Goal: Information Seeking & Learning: Check status

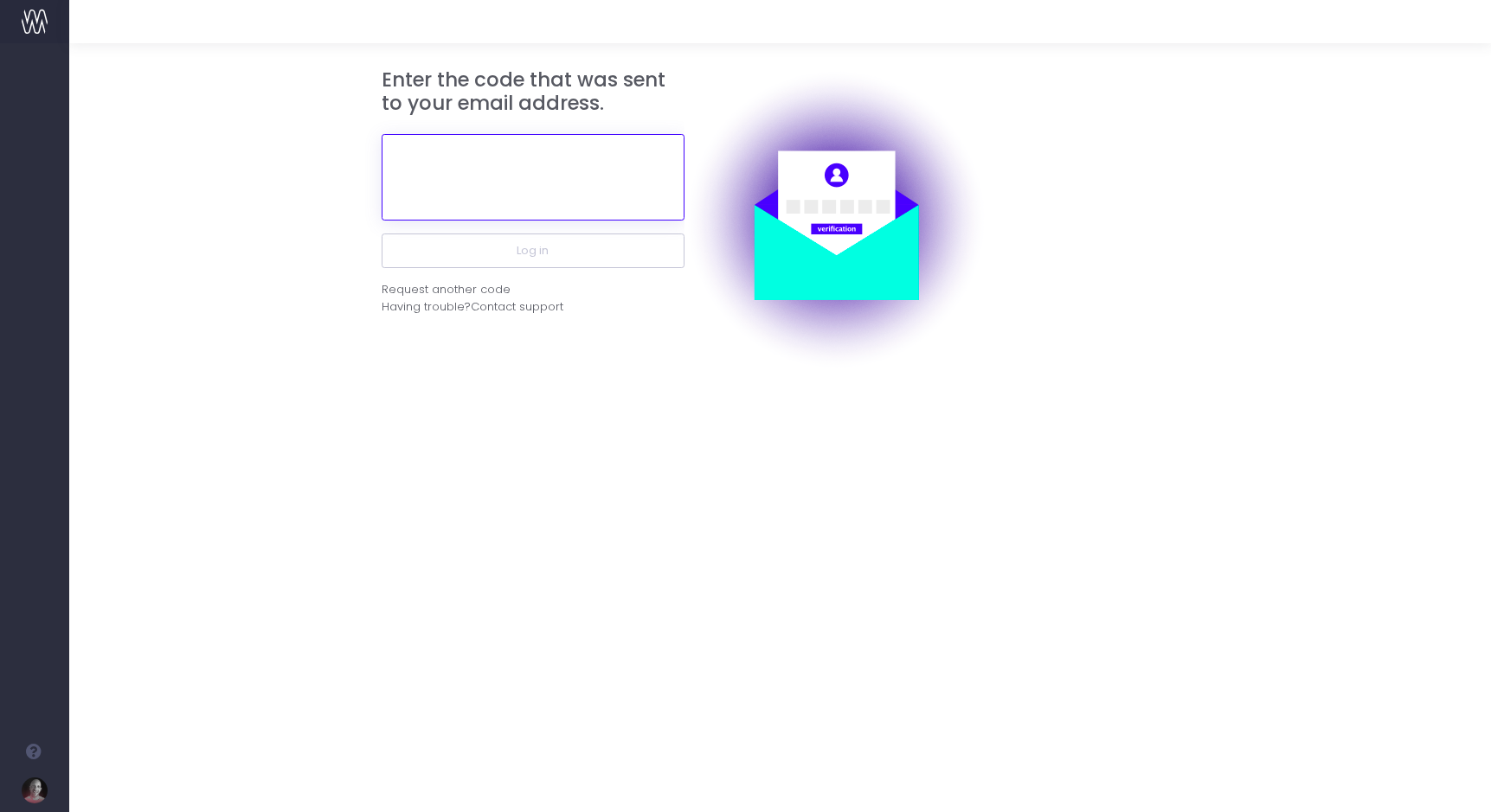
paste input "312152"
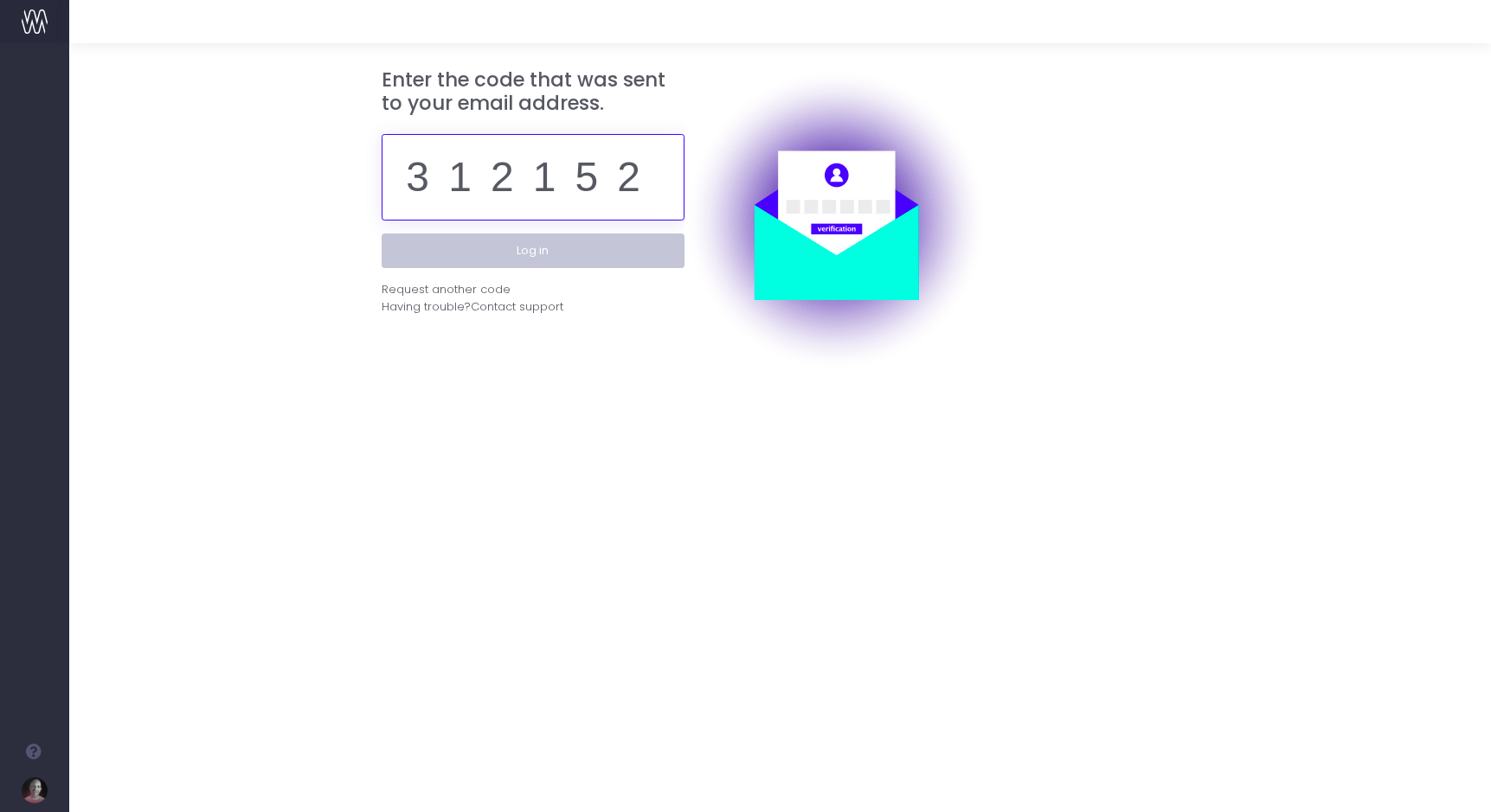
type input "312152"
click at [515, 250] on button "Log in" at bounding box center [532, 250] width 302 height 35
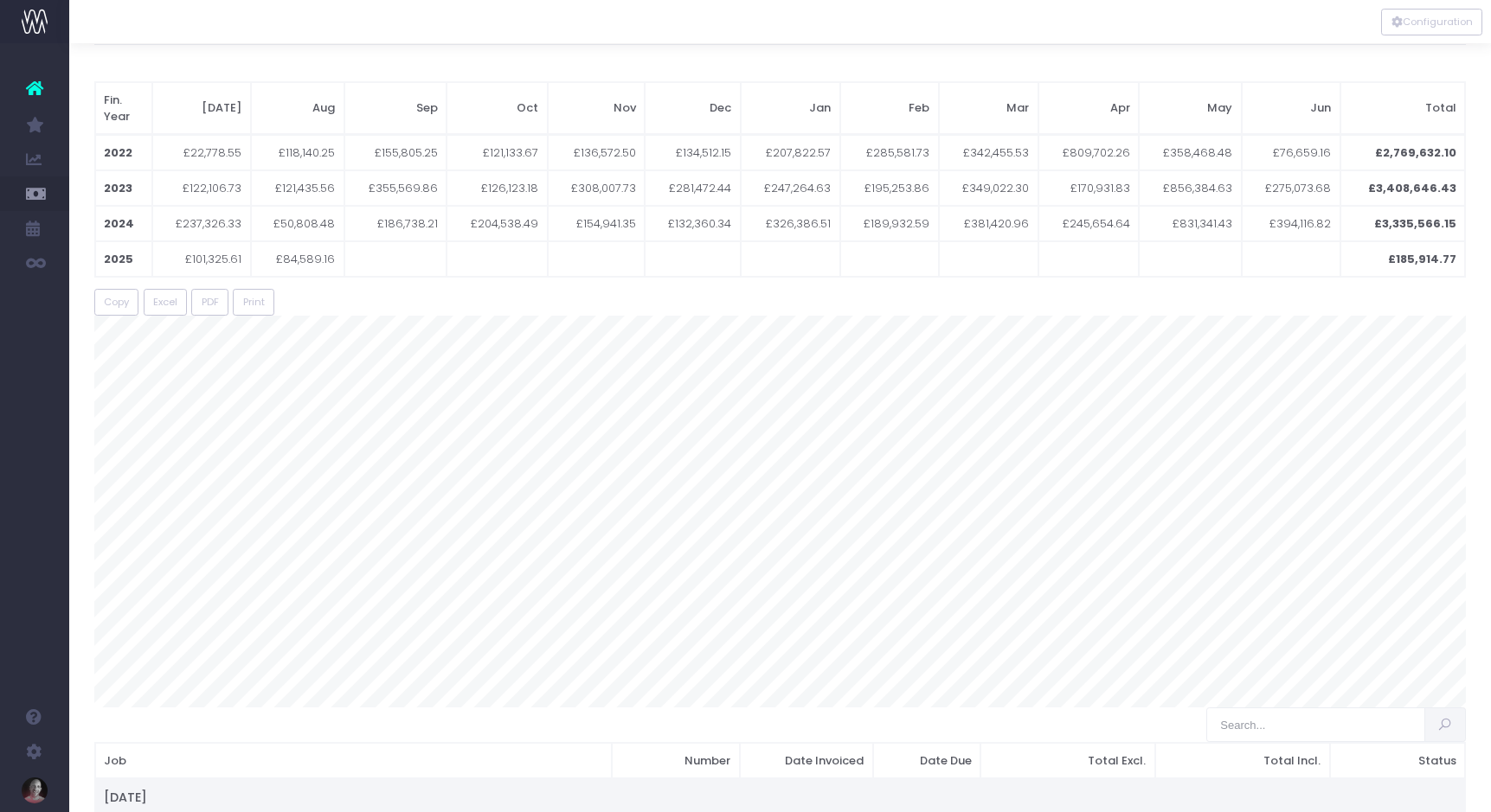
scroll to position [126, 0]
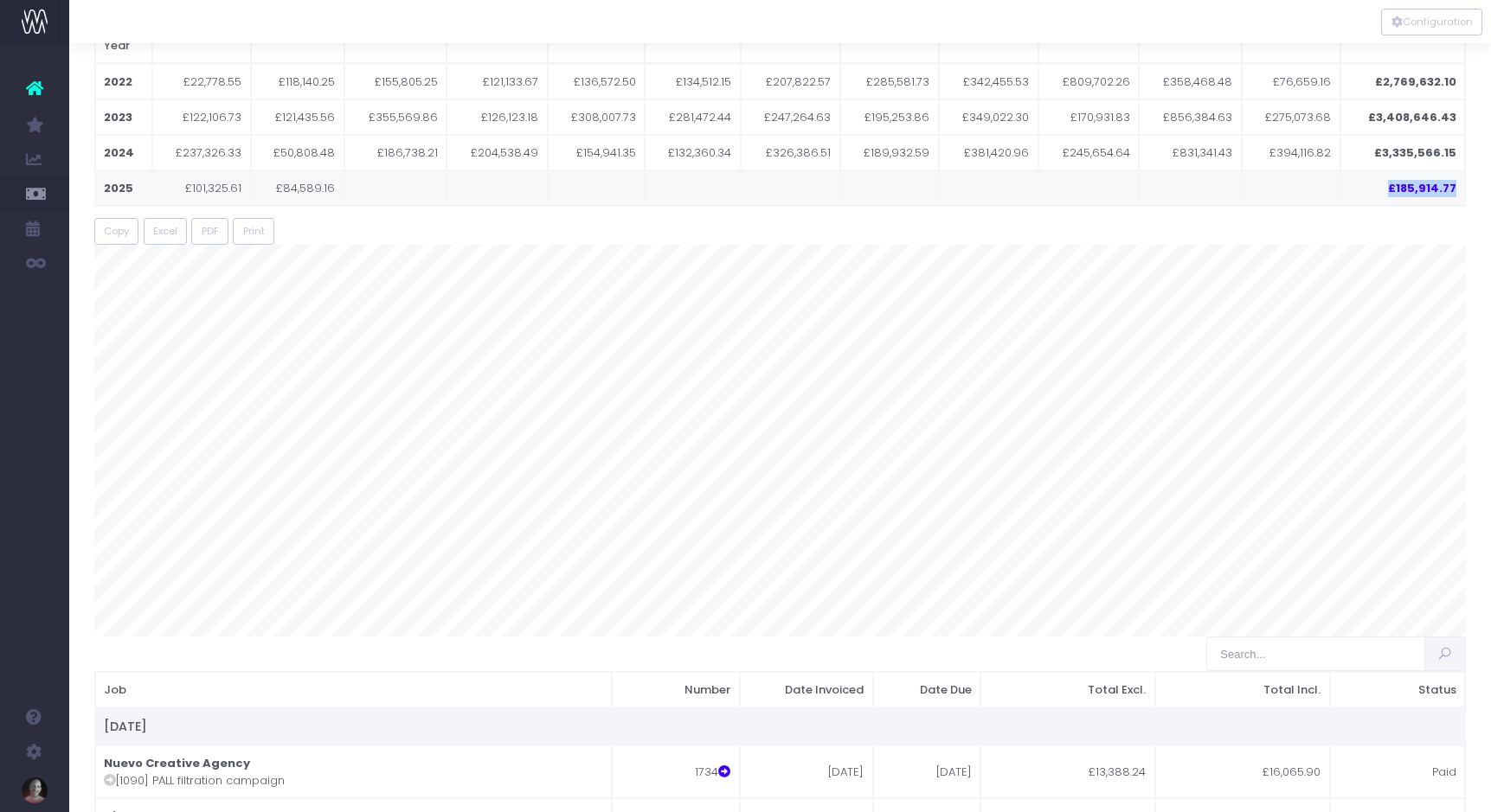
drag, startPoint x: 1388, startPoint y: 172, endPoint x: 1457, endPoint y: 169, distance: 69.1
click at [1457, 170] on td "£185,914.77" at bounding box center [1402, 188] width 124 height 35
copy td "£185,914.77"
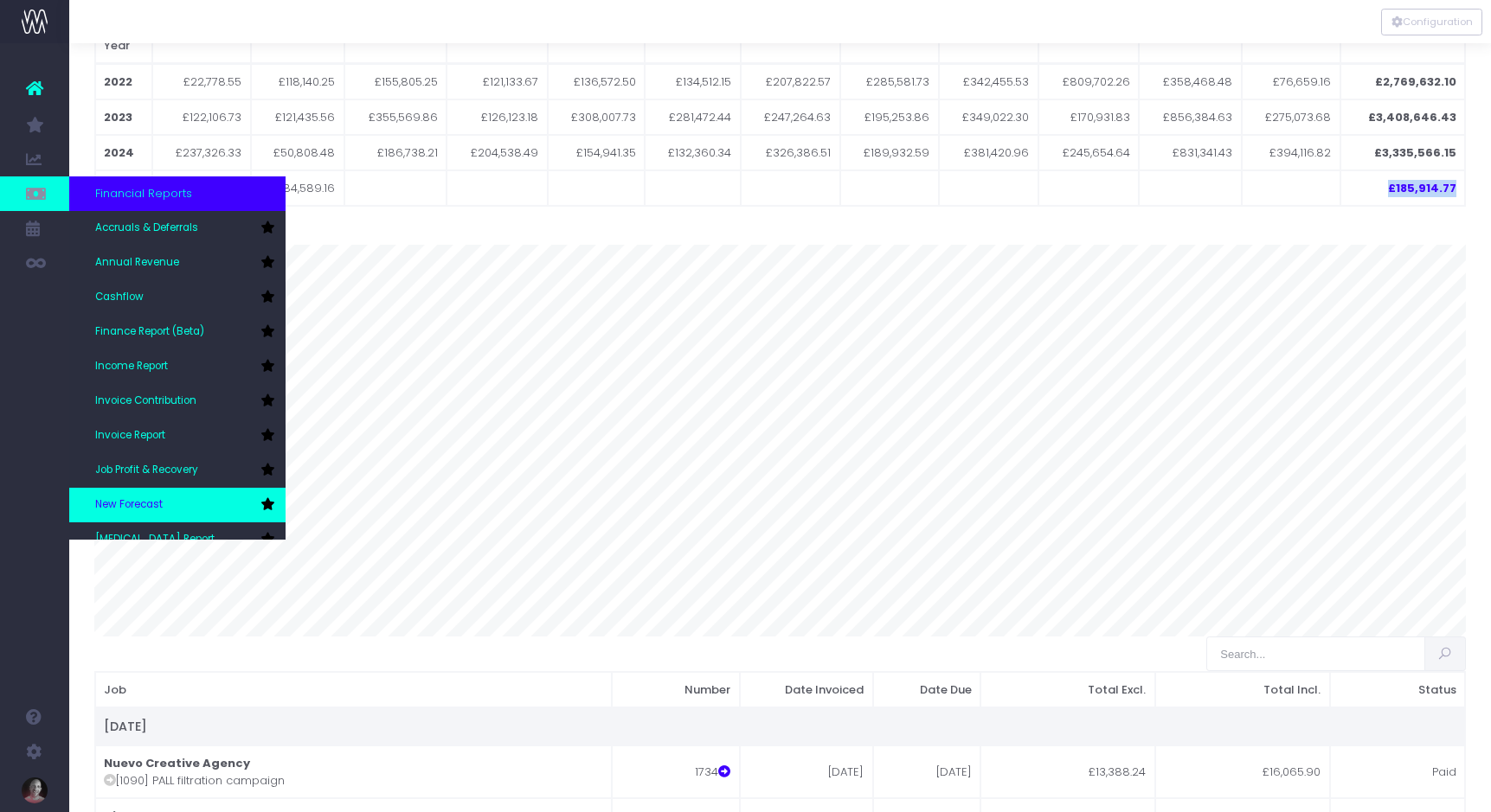
click at [136, 502] on span "New Forecast" at bounding box center [129, 505] width 67 height 16
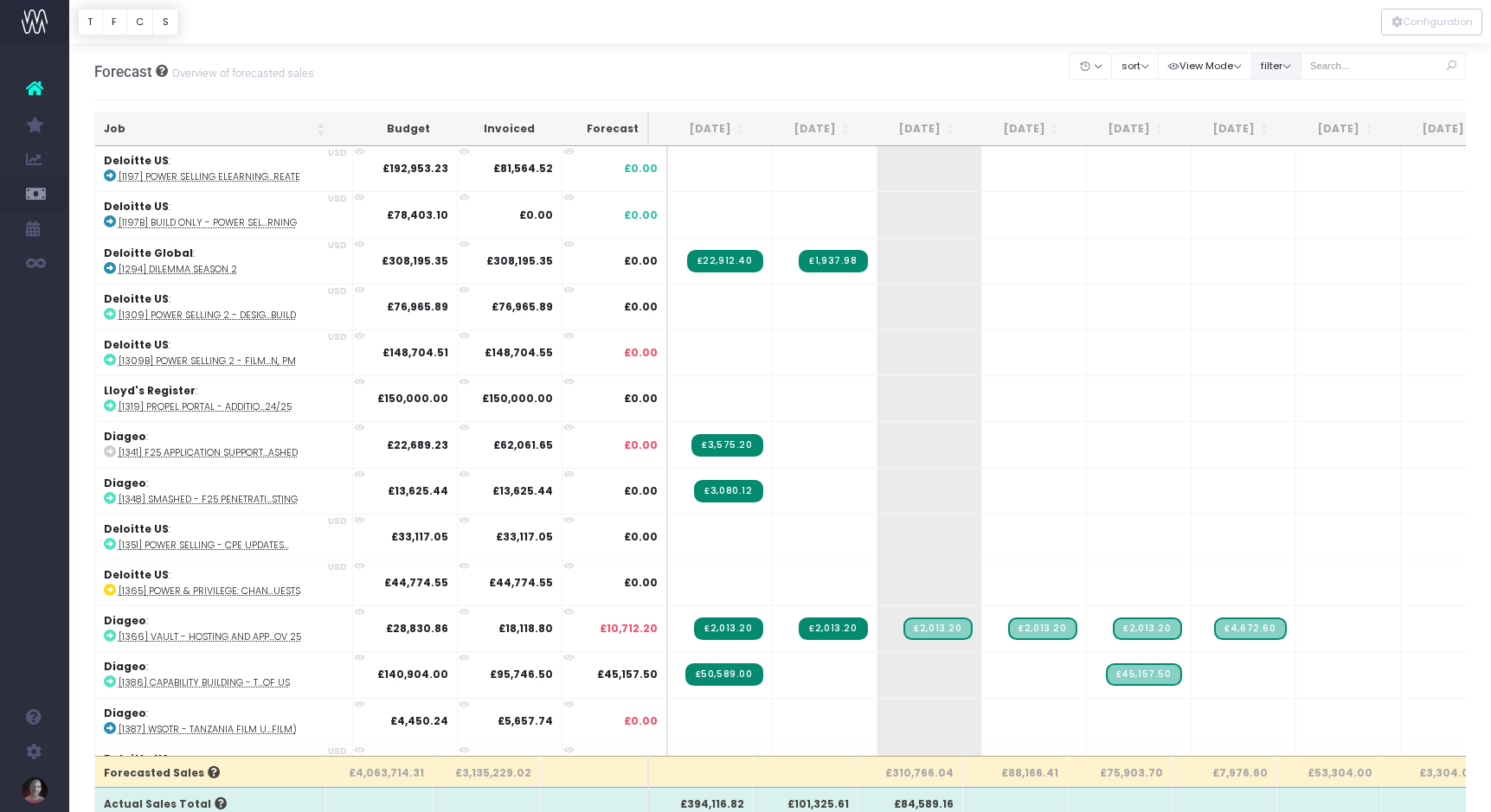
click at [1301, 66] on button "filter" at bounding box center [1275, 66] width 51 height 27
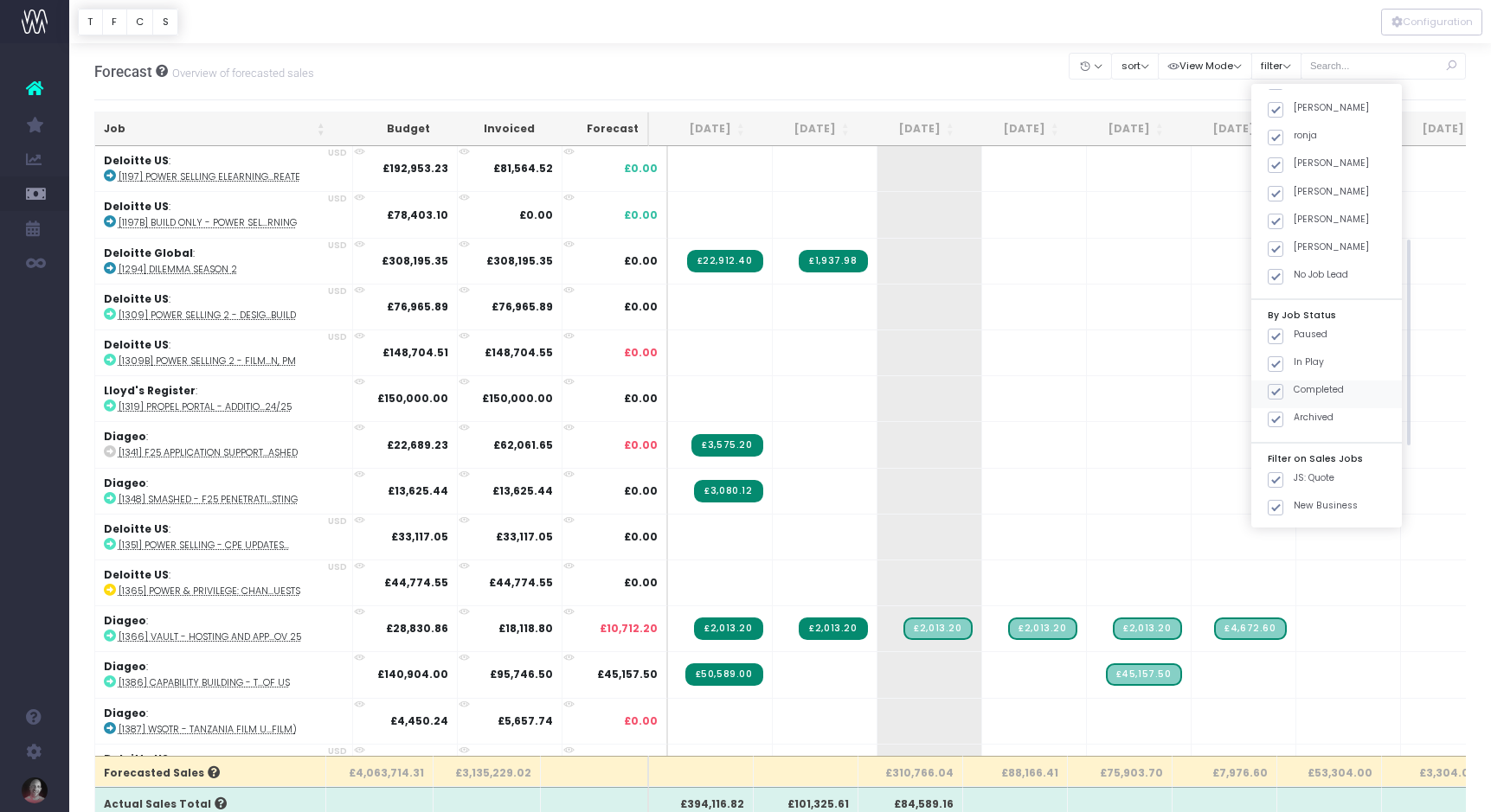
scroll to position [268, 0]
click at [1283, 436] on span at bounding box center [1275, 444] width 16 height 16
click at [1293, 435] on input "JS: Quote" at bounding box center [1299, 441] width 12 height 12
checkbox input "false"
click at [1283, 464] on span at bounding box center [1275, 472] width 16 height 16
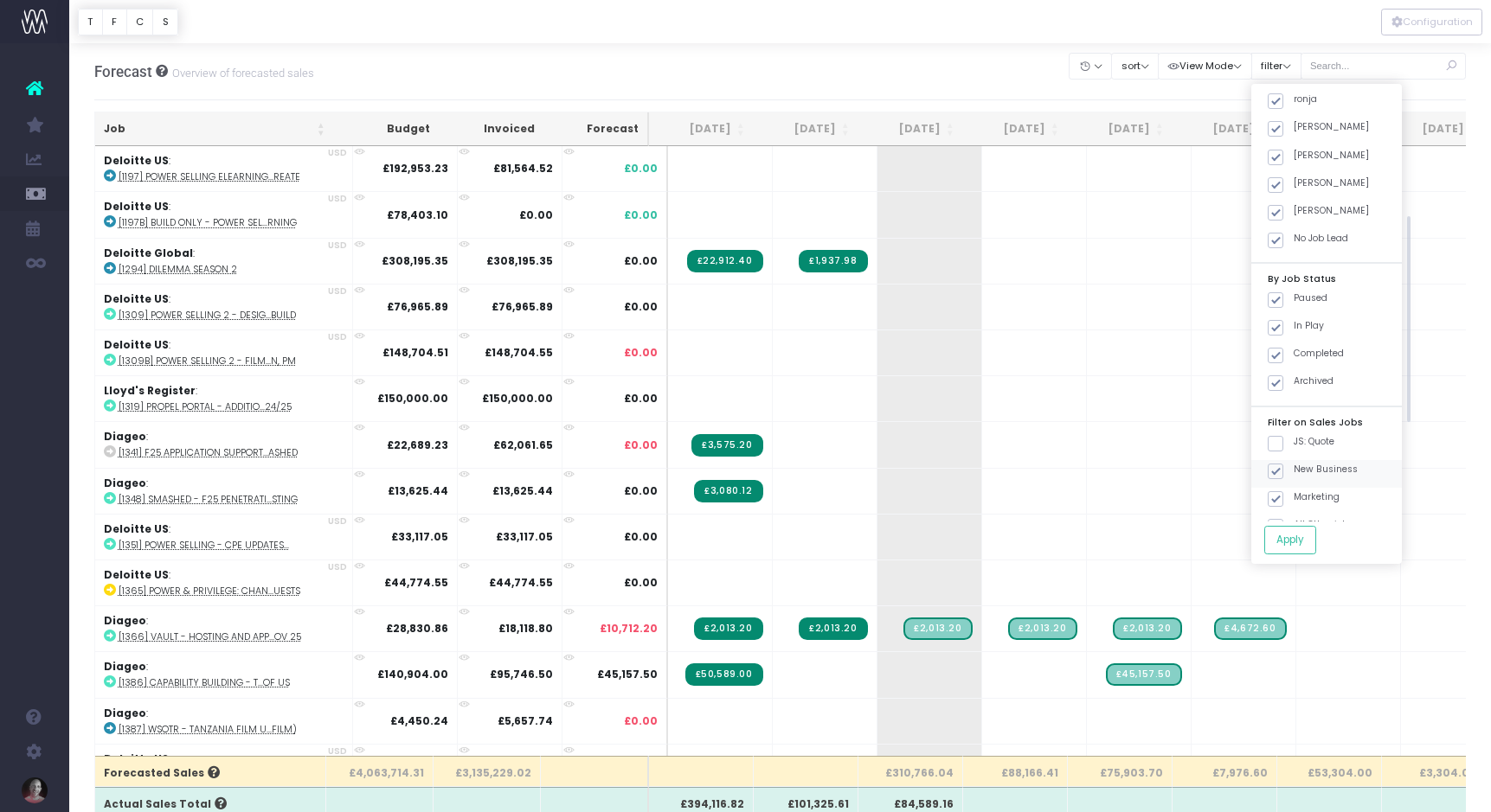
click at [1293, 464] on input "New Business" at bounding box center [1299, 468] width 12 height 12
checkbox input "false"
click at [1283, 491] on span at bounding box center [1275, 499] width 16 height 16
click at [1293, 490] on input "Marketing" at bounding box center [1299, 496] width 12 height 12
checkbox input "false"
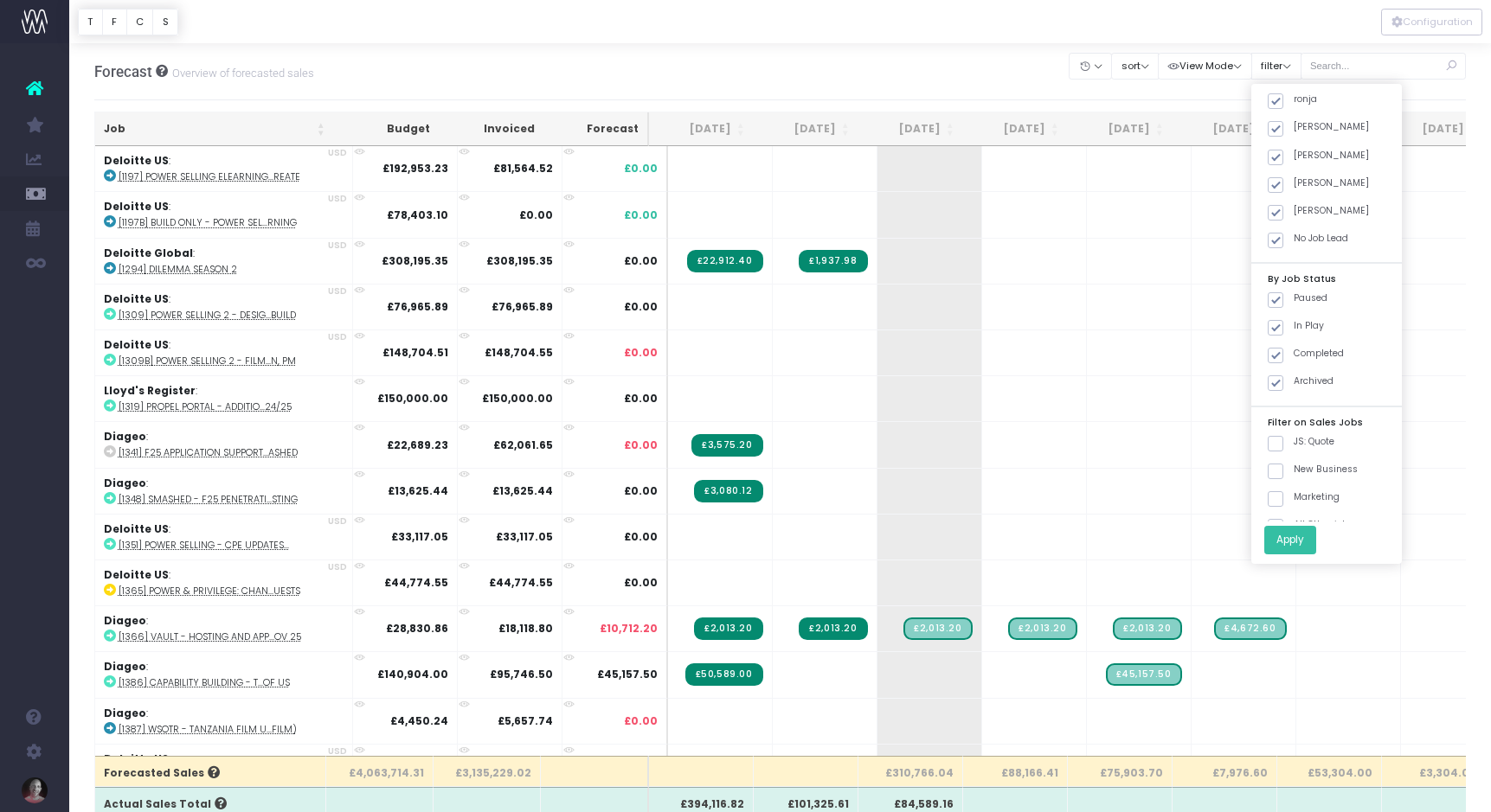
click at [1311, 535] on button "Apply" at bounding box center [1290, 540] width 52 height 28
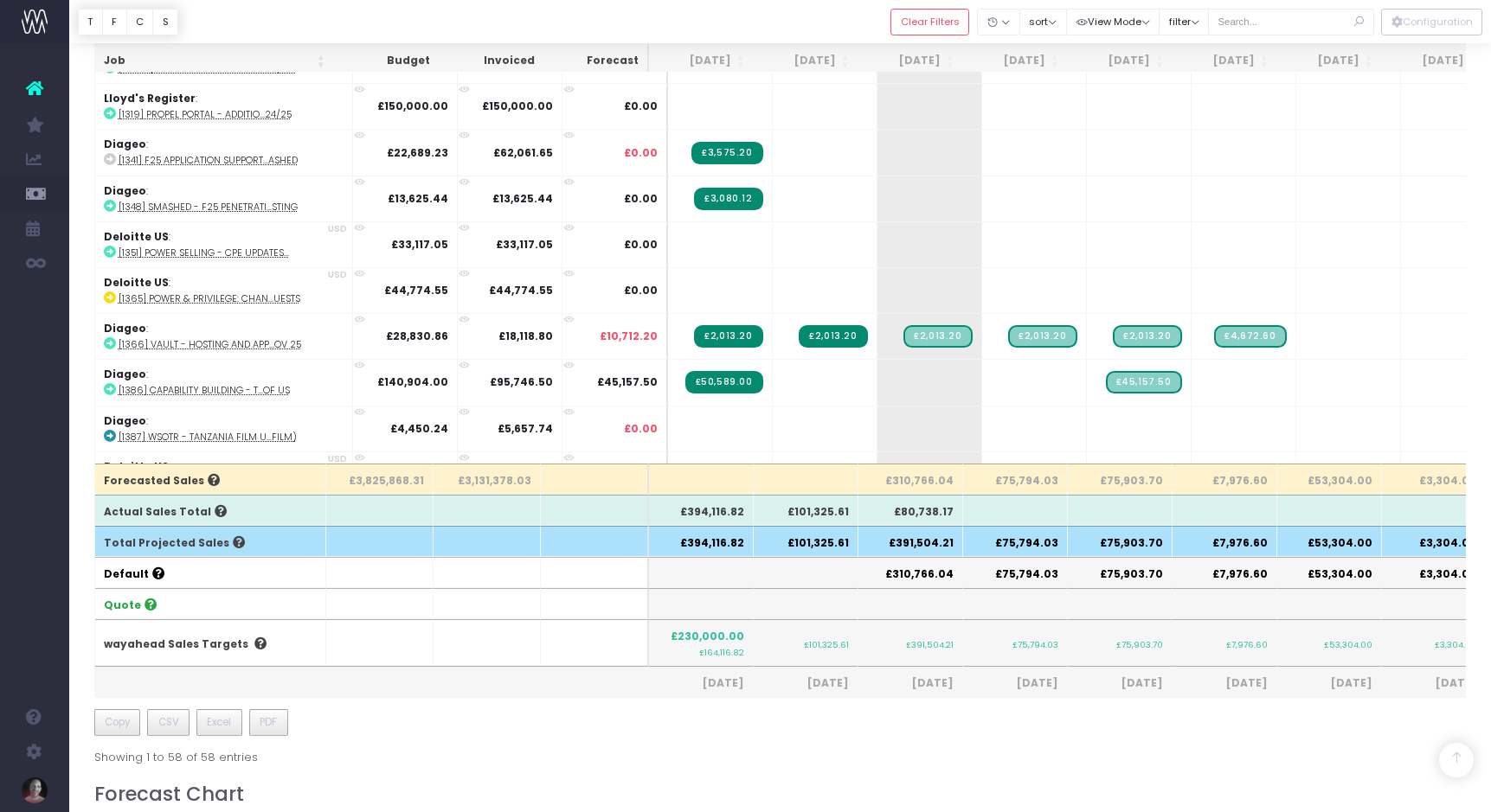
scroll to position [295, 0]
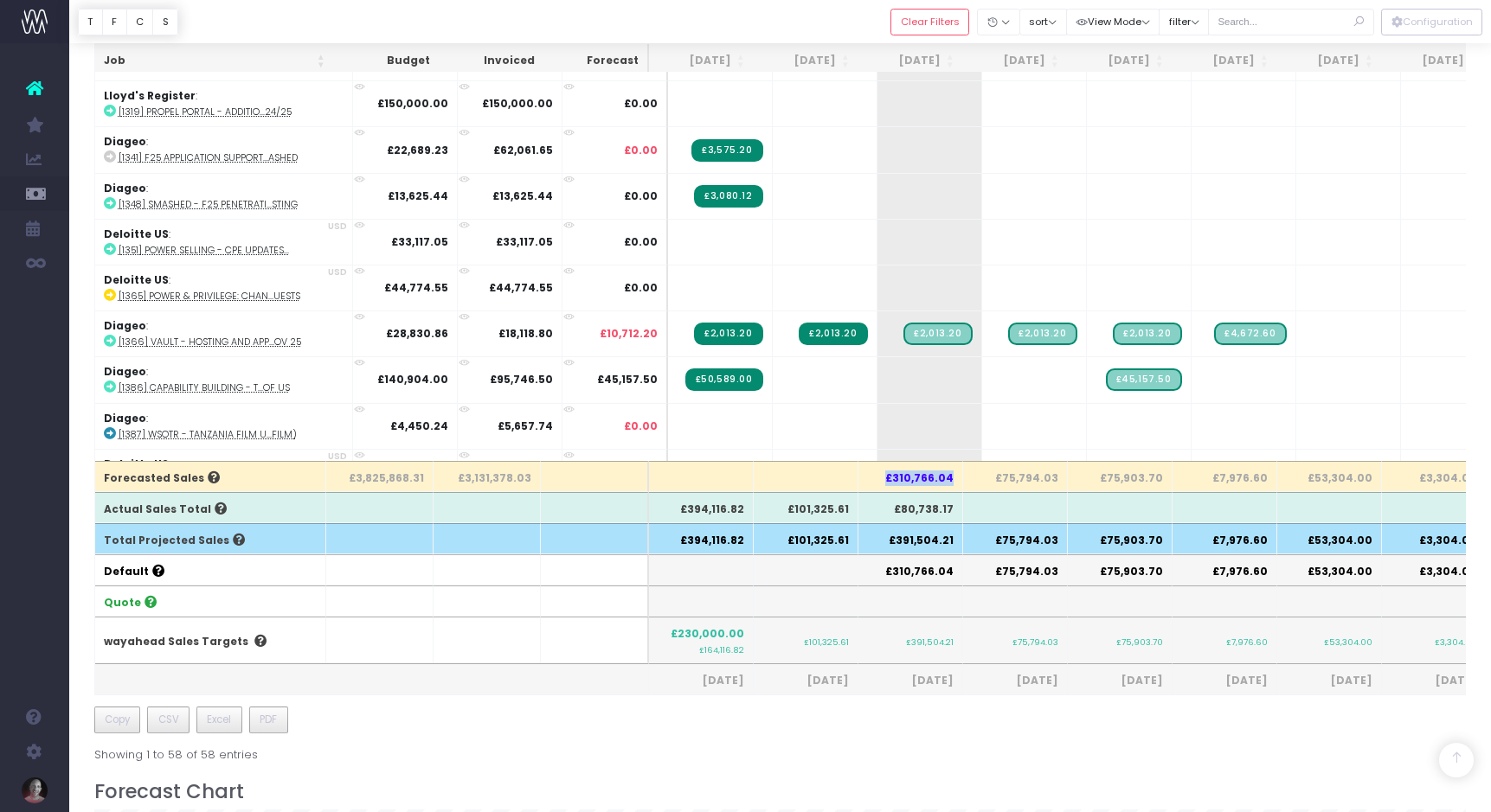
drag, startPoint x: 882, startPoint y: 478, endPoint x: 947, endPoint y: 477, distance: 65.0
click at [947, 477] on th "£310,766.04" at bounding box center [911, 476] width 105 height 31
copy th "£310,766.04"
drag, startPoint x: 979, startPoint y: 572, endPoint x: 1051, endPoint y: 572, distance: 72.0
click at [1051, 572] on th "£75,794.03" at bounding box center [1016, 569] width 105 height 31
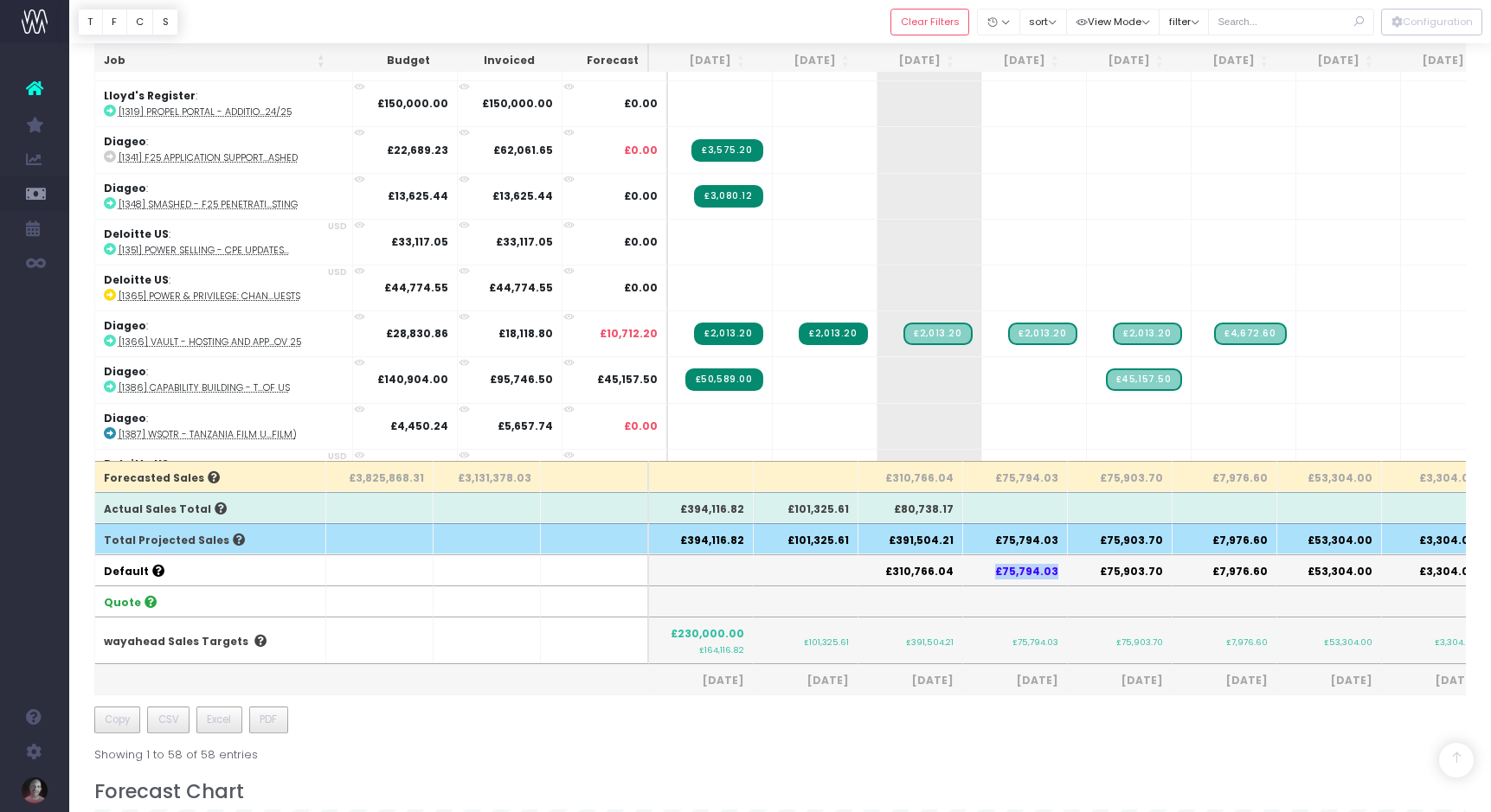
copy th "£75,794.03"
drag, startPoint x: 1093, startPoint y: 570, endPoint x: 1156, endPoint y: 573, distance: 63.1
click at [1156, 573] on th "£75,903.70" at bounding box center [1120, 569] width 105 height 31
copy th "£75,903.70"
drag, startPoint x: 1207, startPoint y: 576, endPoint x: 1261, endPoint y: 574, distance: 54.0
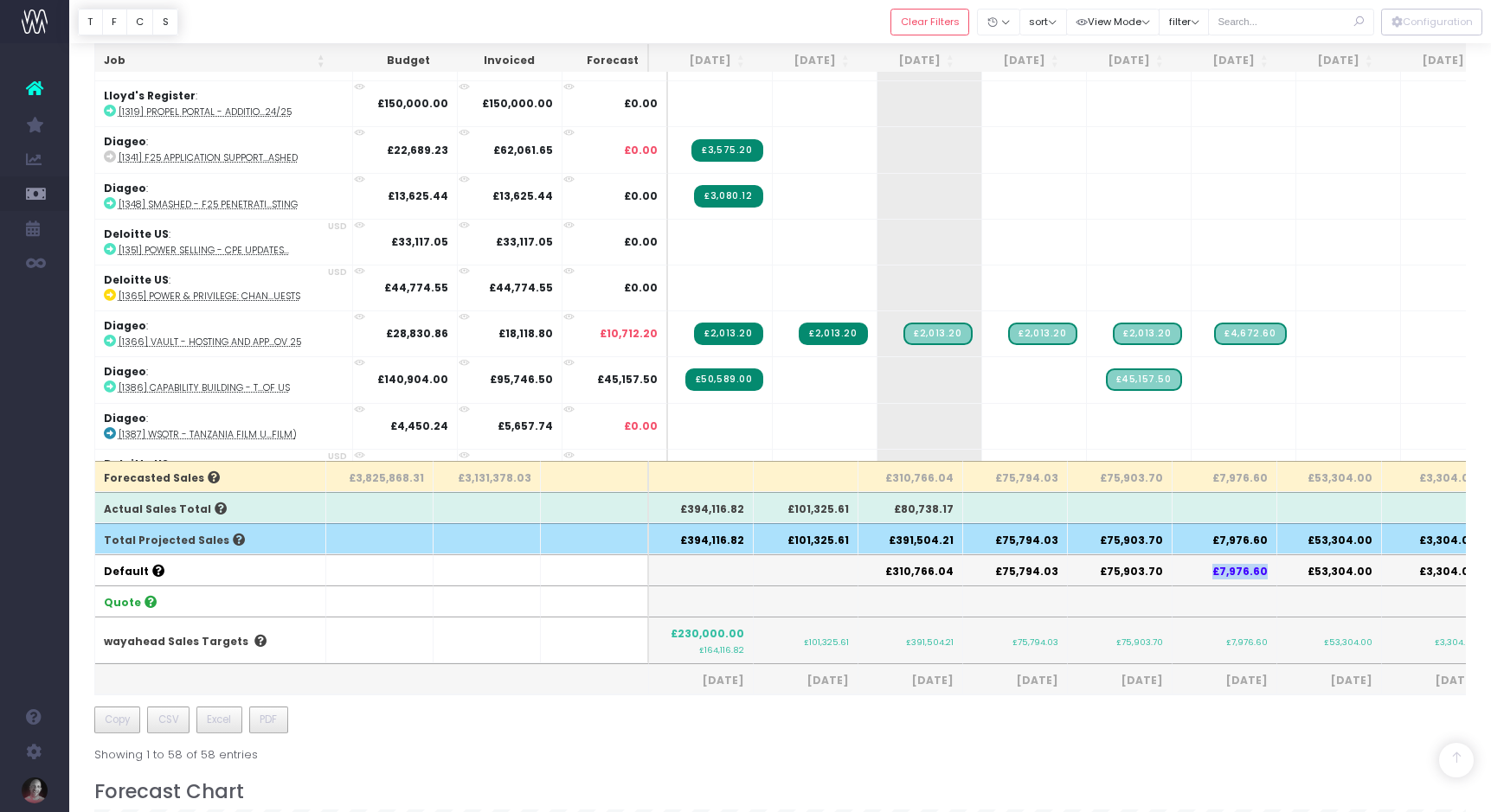
click at [1261, 574] on th "£7,976.60" at bounding box center [1225, 569] width 105 height 31
copy th "£7,976.60"
drag, startPoint x: 1301, startPoint y: 571, endPoint x: 1369, endPoint y: 573, distance: 68.0
click at [1369, 573] on th "£53,304.00" at bounding box center [1330, 569] width 105 height 31
copy th "£53,304.00"
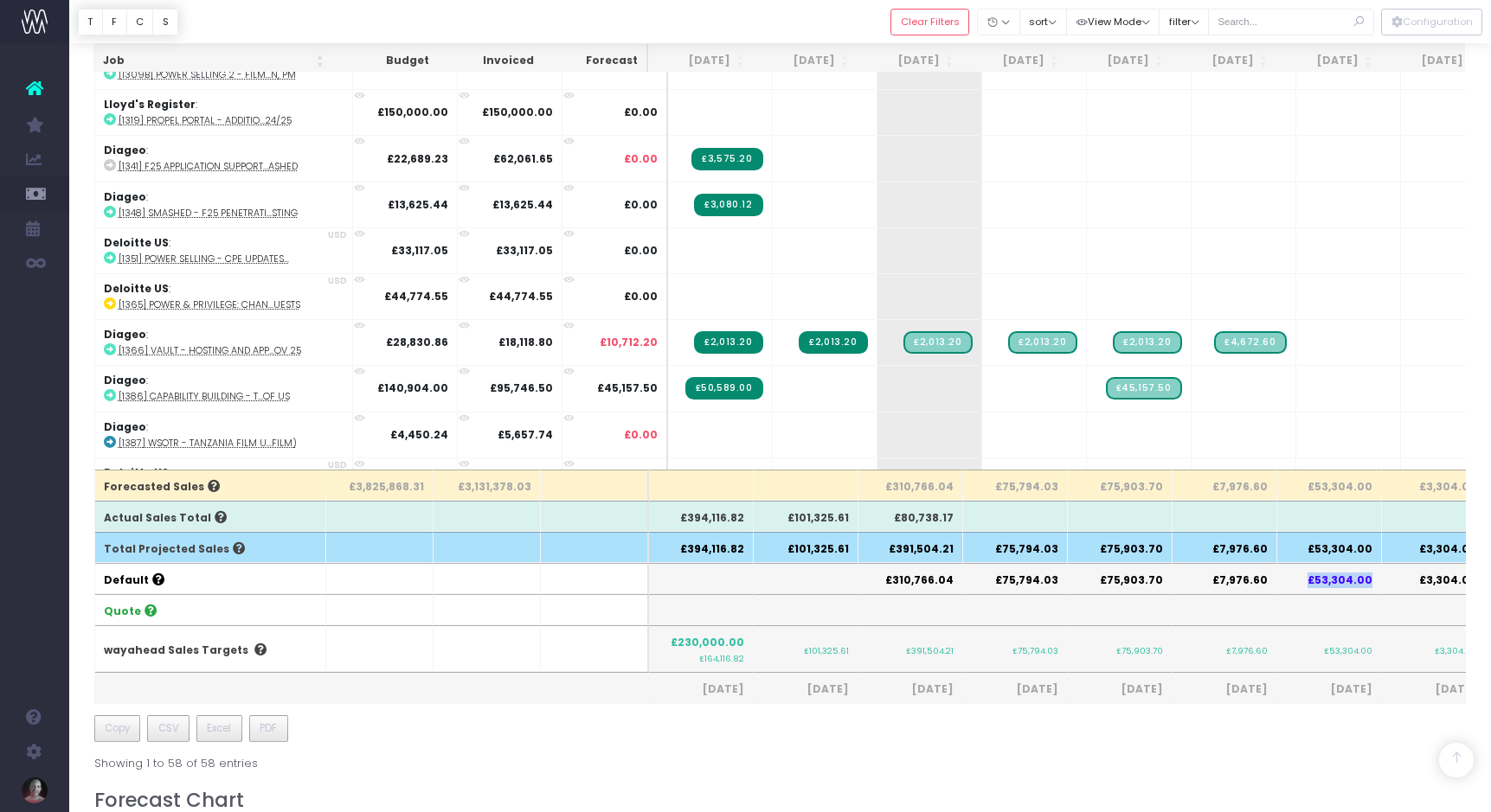
scroll to position [286, 0]
drag, startPoint x: 1416, startPoint y: 581, endPoint x: 1465, endPoint y: 582, distance: 49.0
click at [1465, 582] on th "£3,304.00" at bounding box center [1434, 578] width 105 height 31
copy th "£3,304.0"
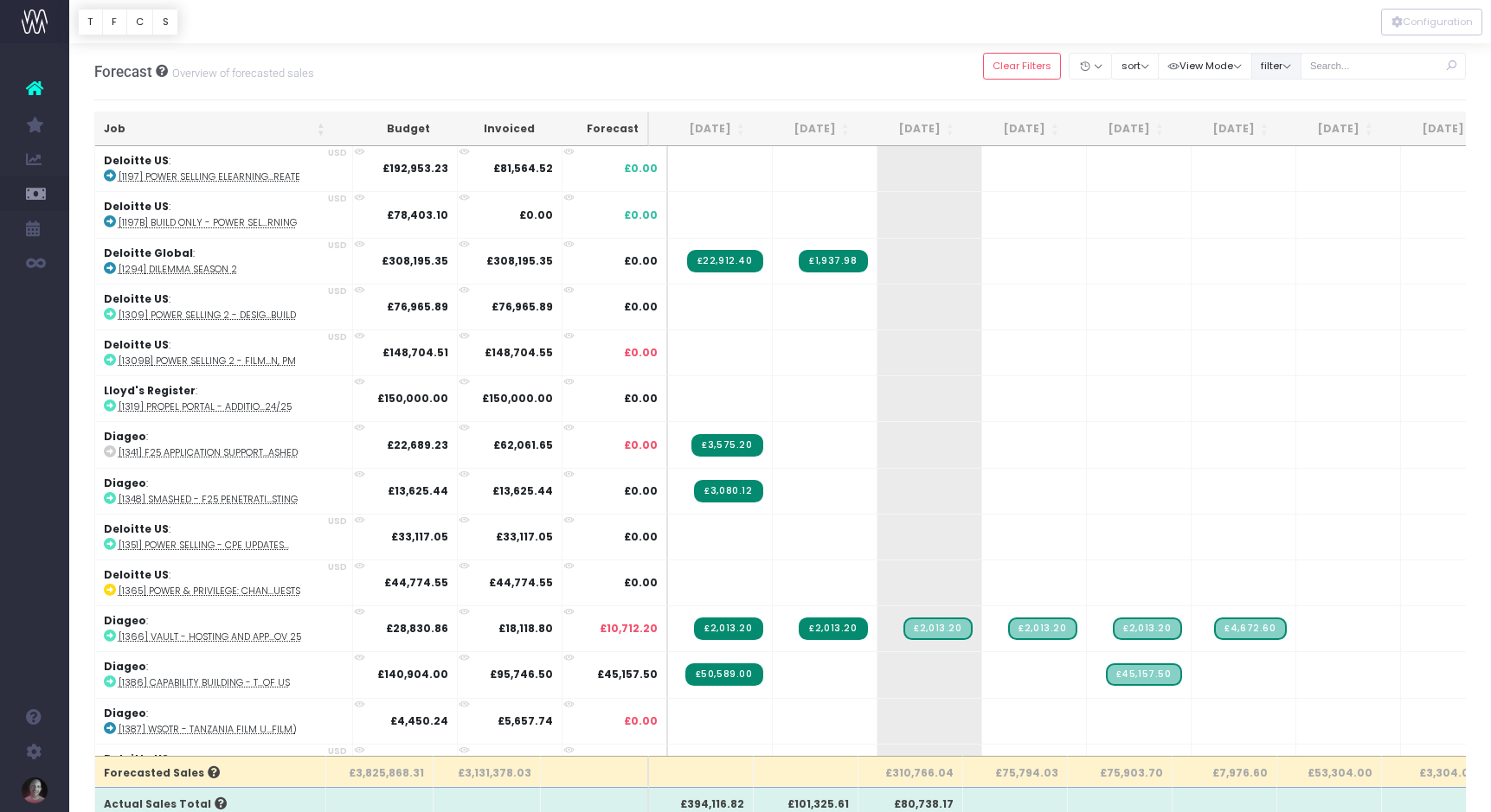
scroll to position [0, 0]
click at [1301, 69] on button "filter" at bounding box center [1275, 66] width 51 height 27
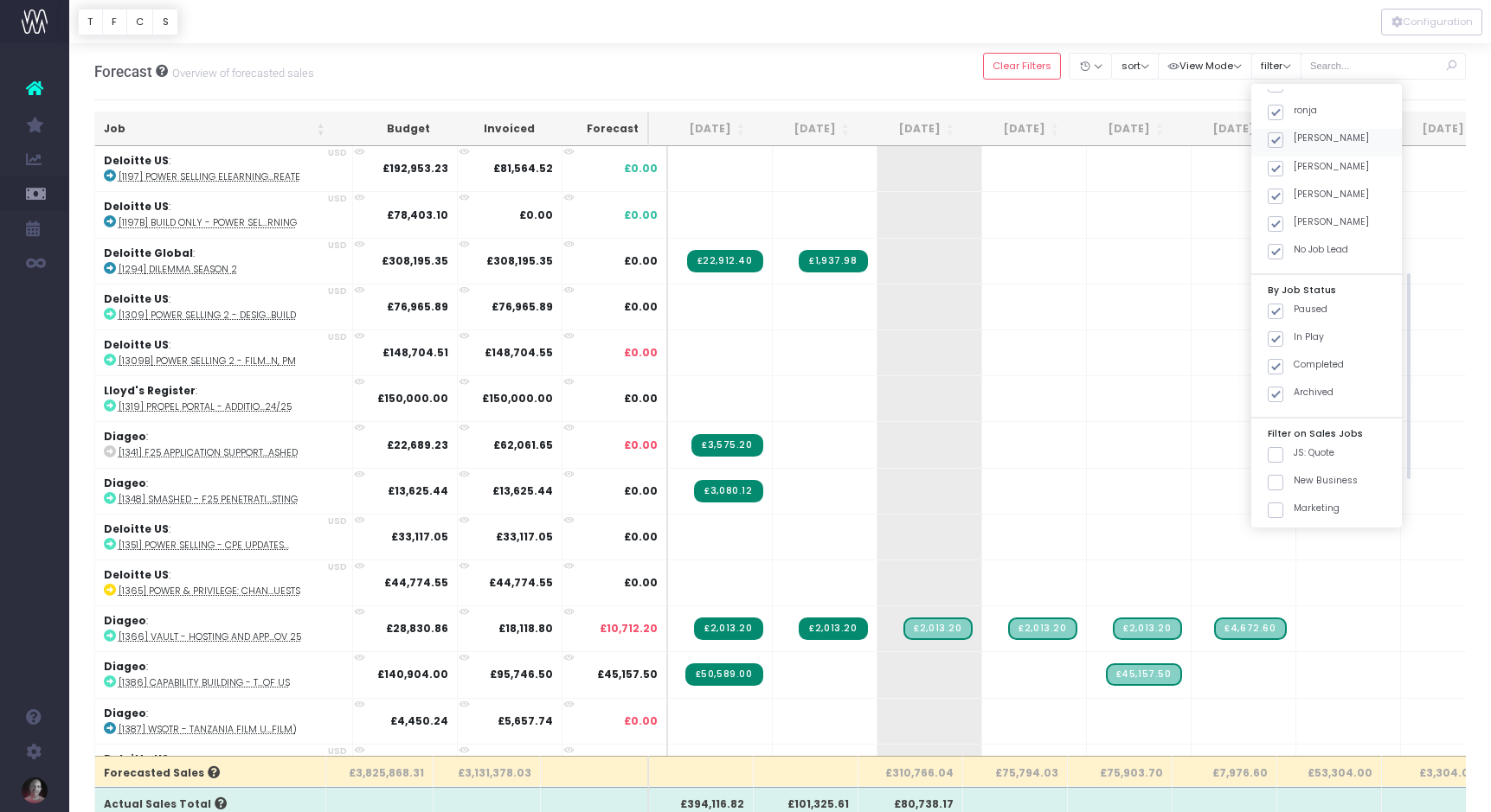
scroll to position [342, 0]
click at [1283, 362] on span at bounding box center [1275, 370] width 16 height 16
click at [1296, 361] on input "JS: Quote" at bounding box center [1299, 366] width 12 height 12
checkbox input "true"
click at [1283, 444] on span at bounding box center [1275, 452] width 16 height 16
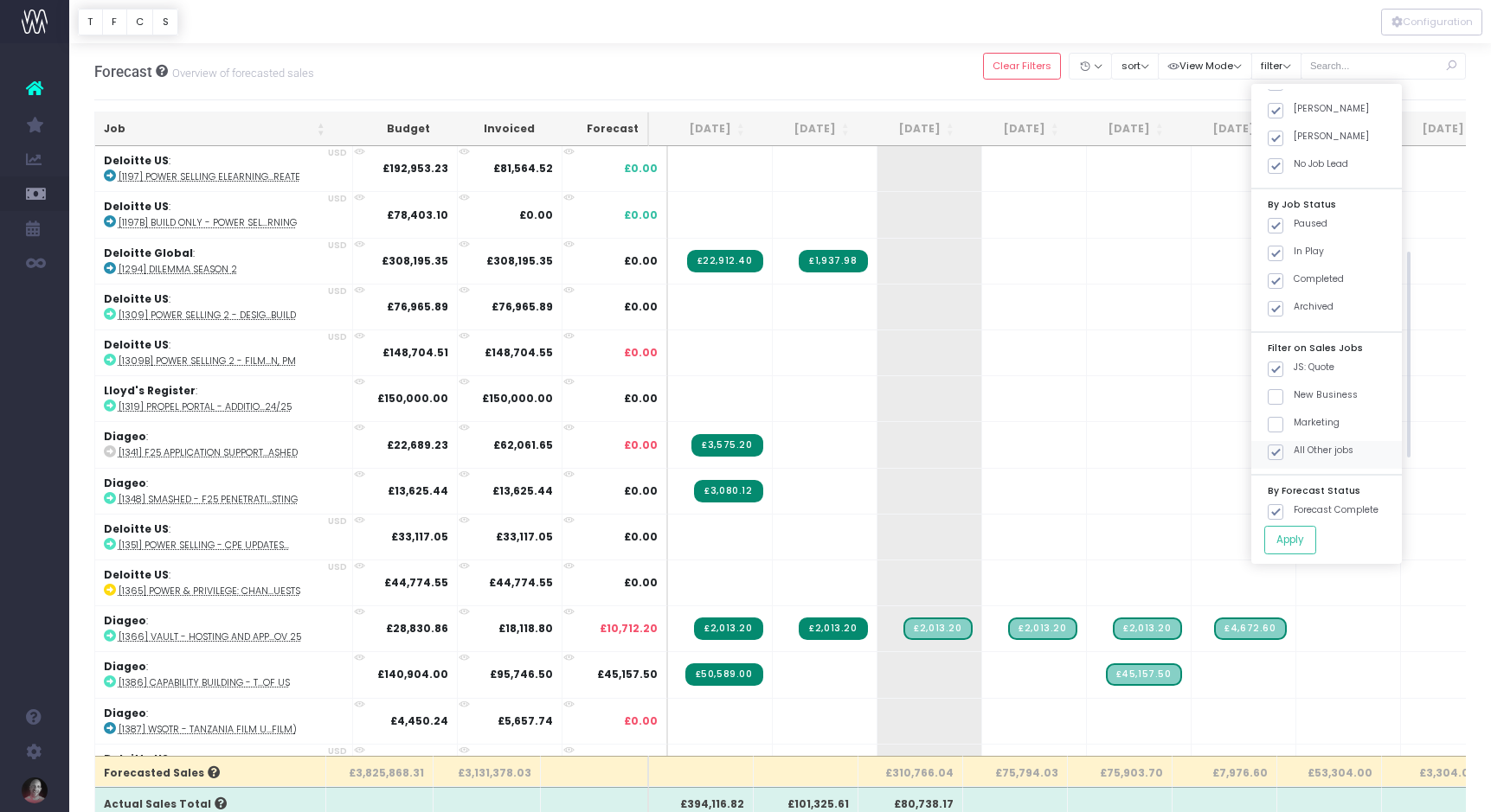
click at [1293, 443] on input "All Other jobs" at bounding box center [1299, 449] width 12 height 12
checkbox input "false"
click at [1303, 532] on button "Apply" at bounding box center [1290, 540] width 52 height 28
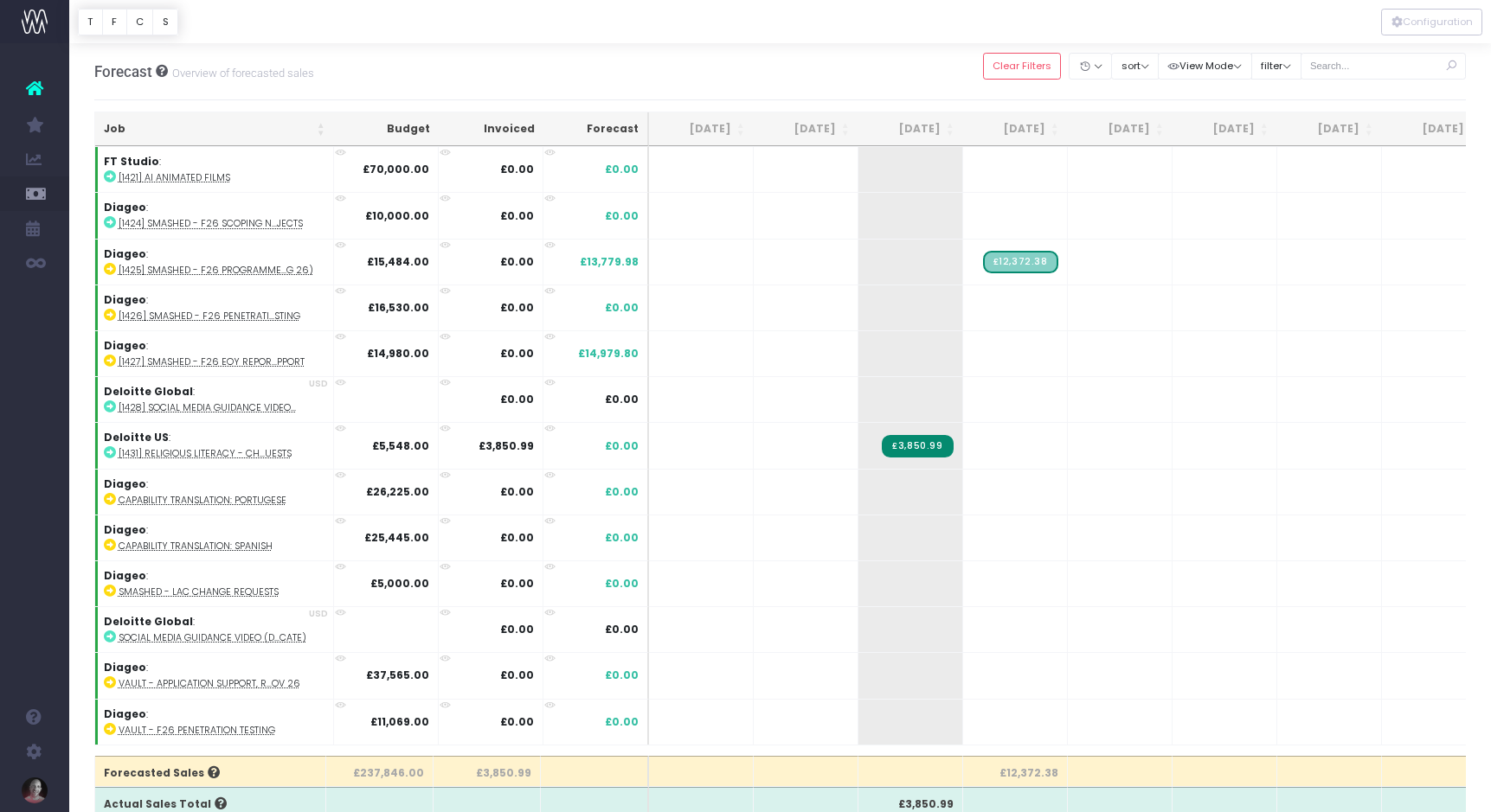
scroll to position [0, 0]
click at [1301, 61] on button "filter" at bounding box center [1275, 66] width 51 height 27
